Goal: Communication & Community: Answer question/provide support

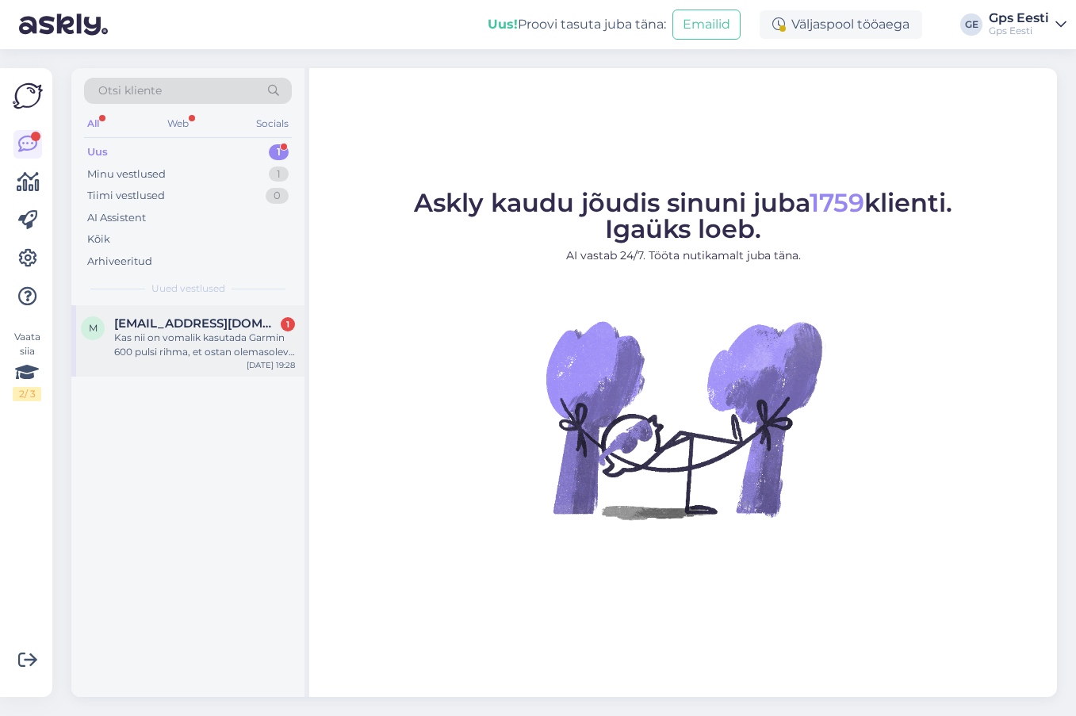
click at [209, 350] on div "Kas nii on vomalik kasutada Garmin 600 pulsi rihma, et ostan olemasoleva S rihm…" at bounding box center [204, 345] width 181 height 29
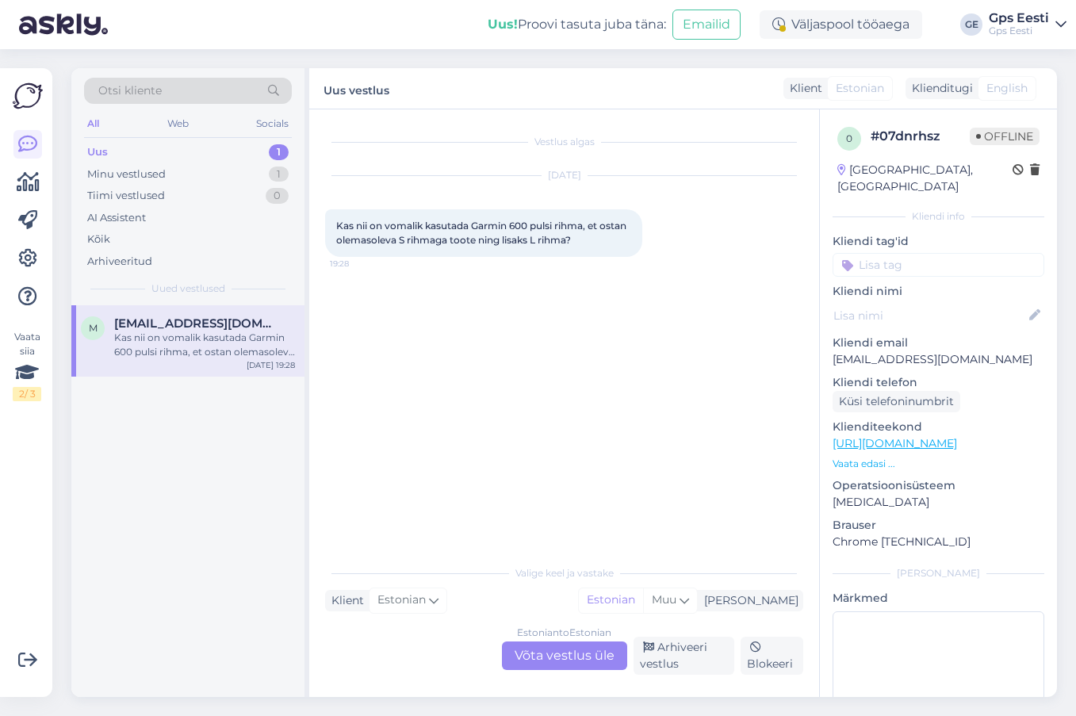
click at [553, 655] on div "Estonian to Estonian Võta vestlus üle" at bounding box center [564, 655] width 125 height 29
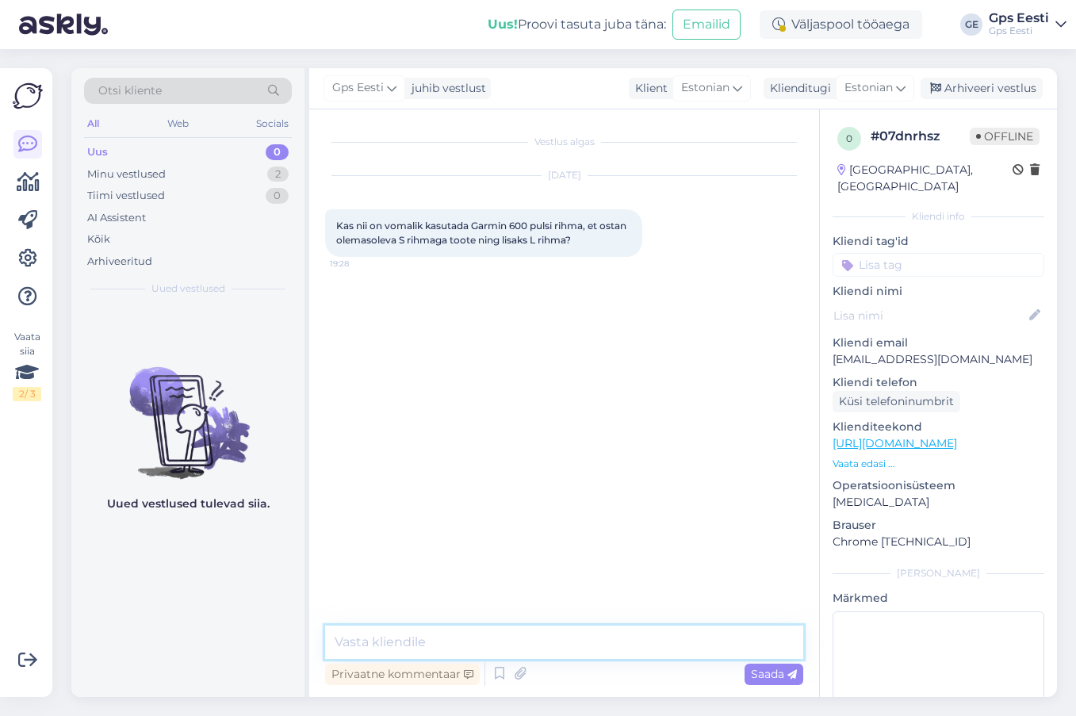
click at [524, 641] on textarea at bounding box center [564, 642] width 478 height 33
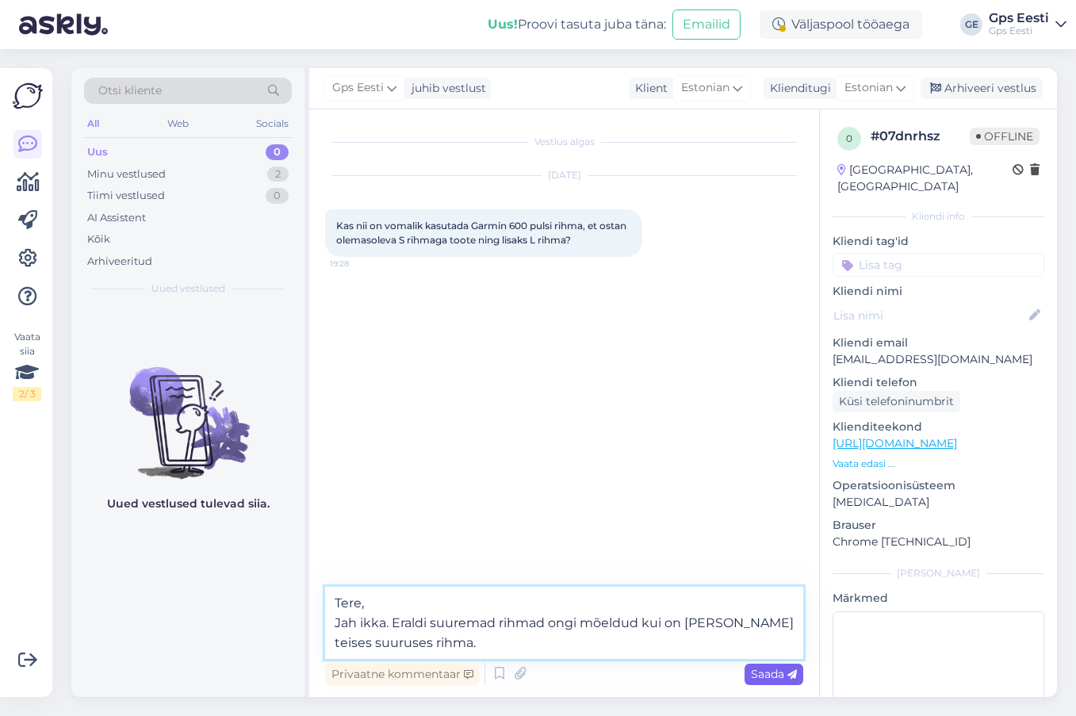
type textarea "Tere, Jah ikka. Eraldi suuremad rihmad ongi mõeldud kui on tarvis teises suurus…"
click at [777, 682] on div "Saada" at bounding box center [773, 674] width 59 height 21
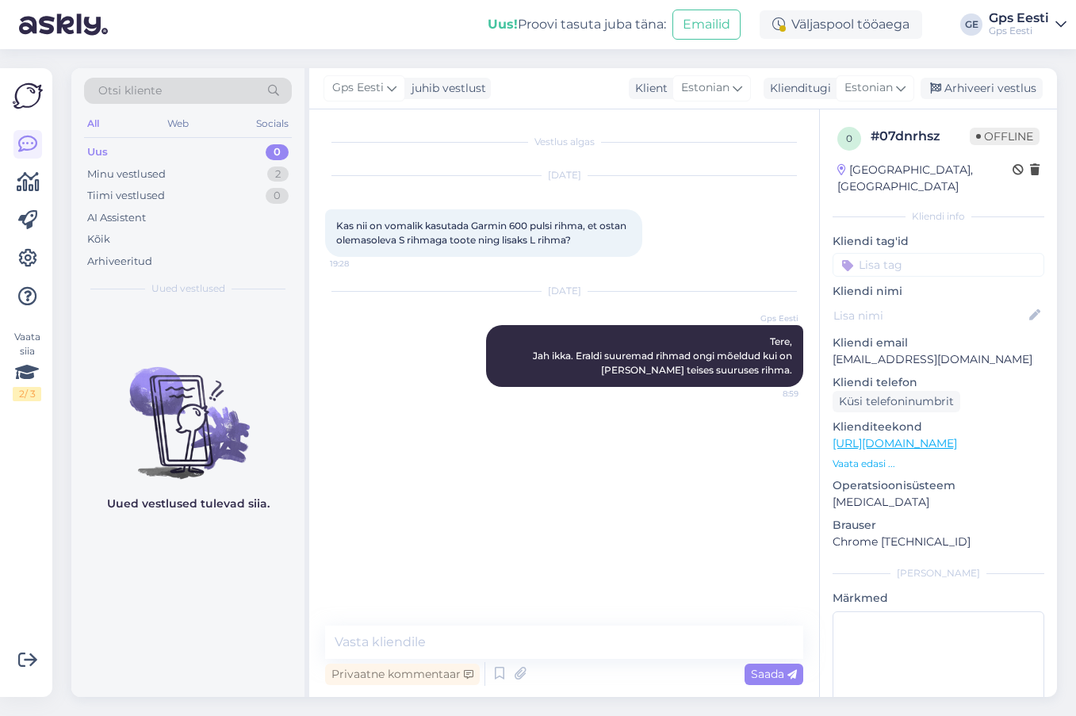
drag, startPoint x: 996, startPoint y: 92, endPoint x: 760, endPoint y: 46, distance: 240.7
click at [996, 92] on div "Arhiveeri vestlus" at bounding box center [981, 88] width 122 height 21
